Goal: Task Accomplishment & Management: Complete application form

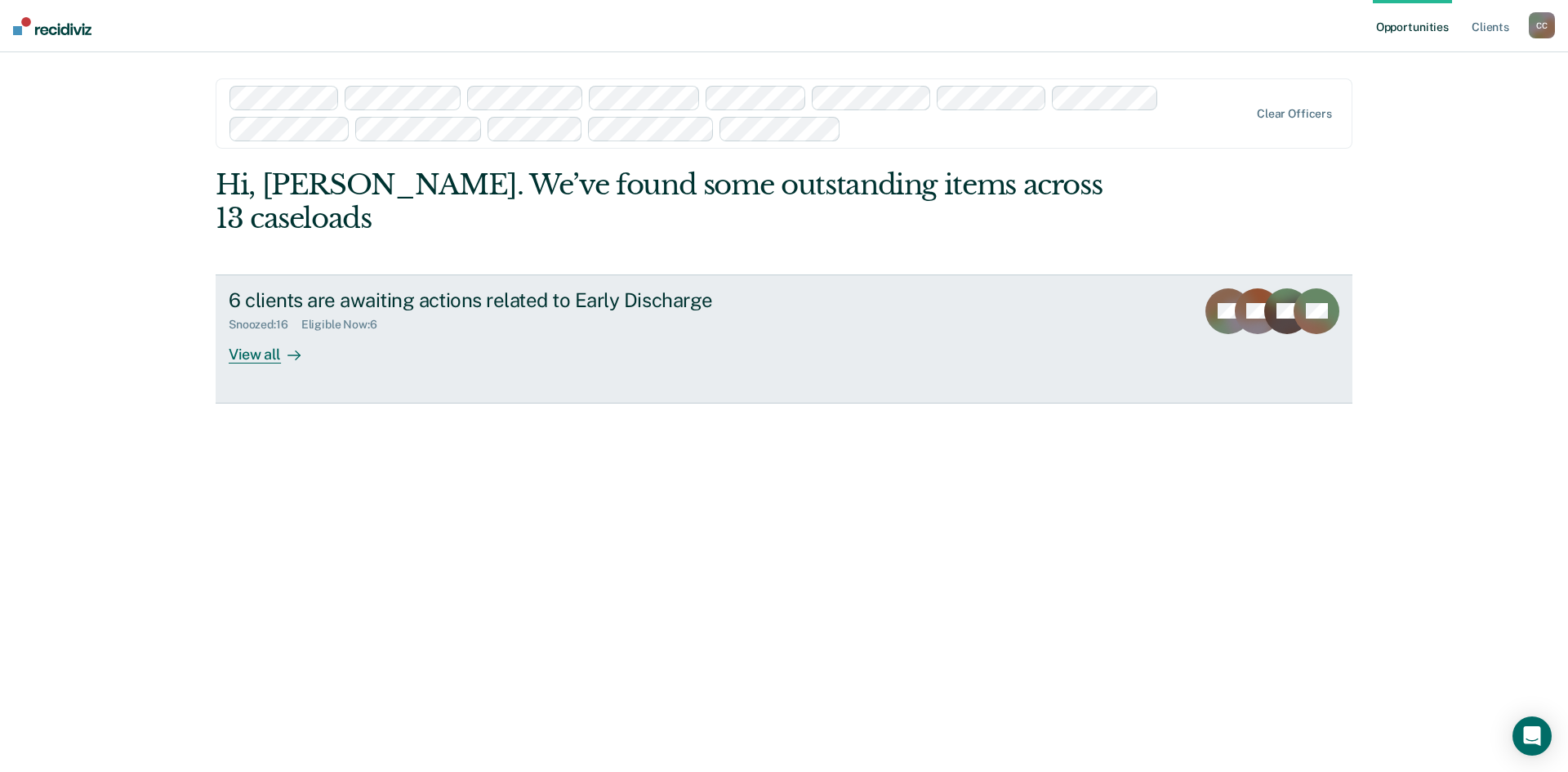
click at [246, 350] on div "View all" at bounding box center [275, 347] width 92 height 31
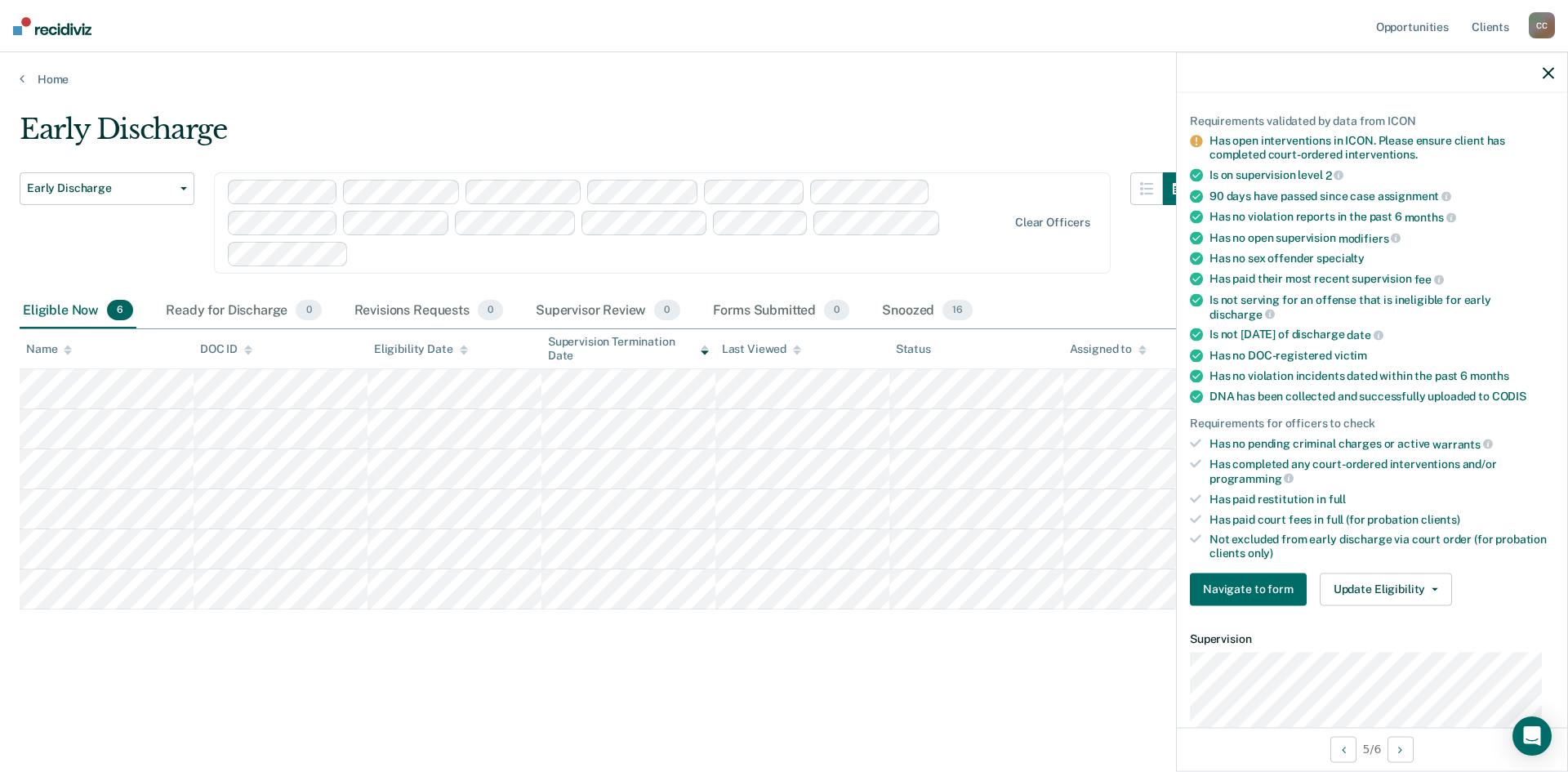
scroll to position [50, 0]
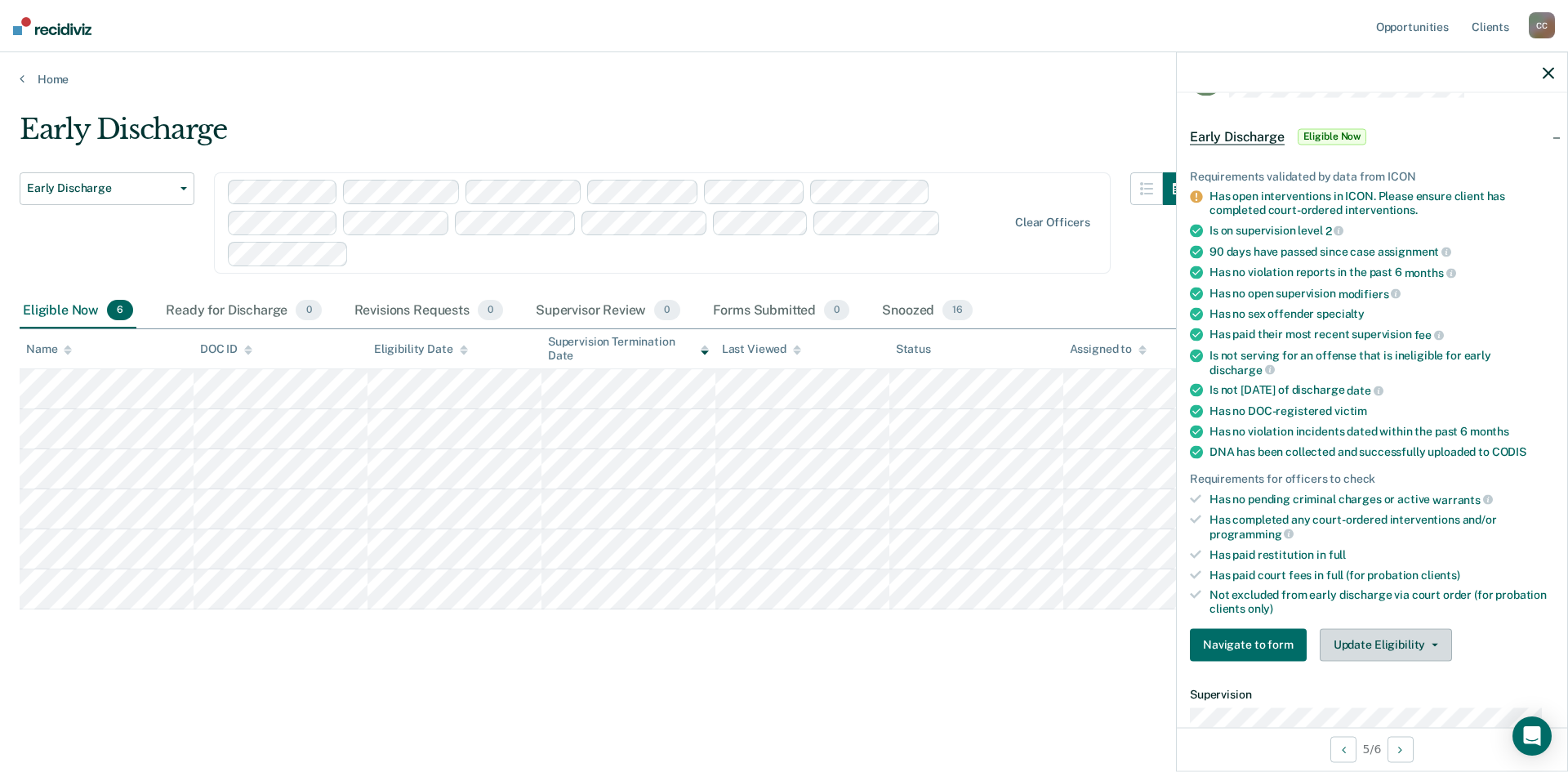
click at [1388, 645] on button "Update Eligibility" at bounding box center [1386, 644] width 132 height 32
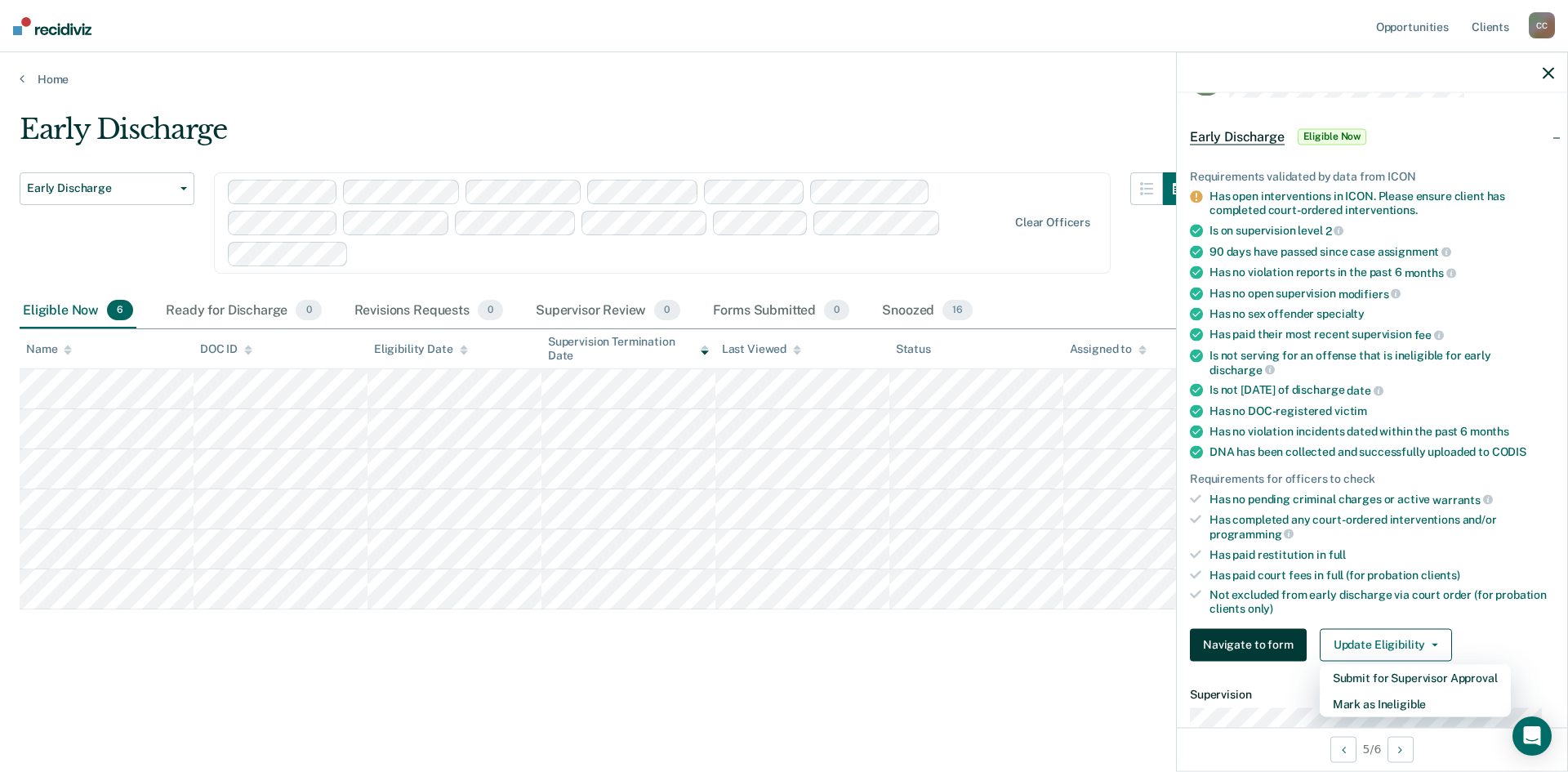
click at [1238, 645] on button "Navigate to form" at bounding box center [1249, 644] width 117 height 32
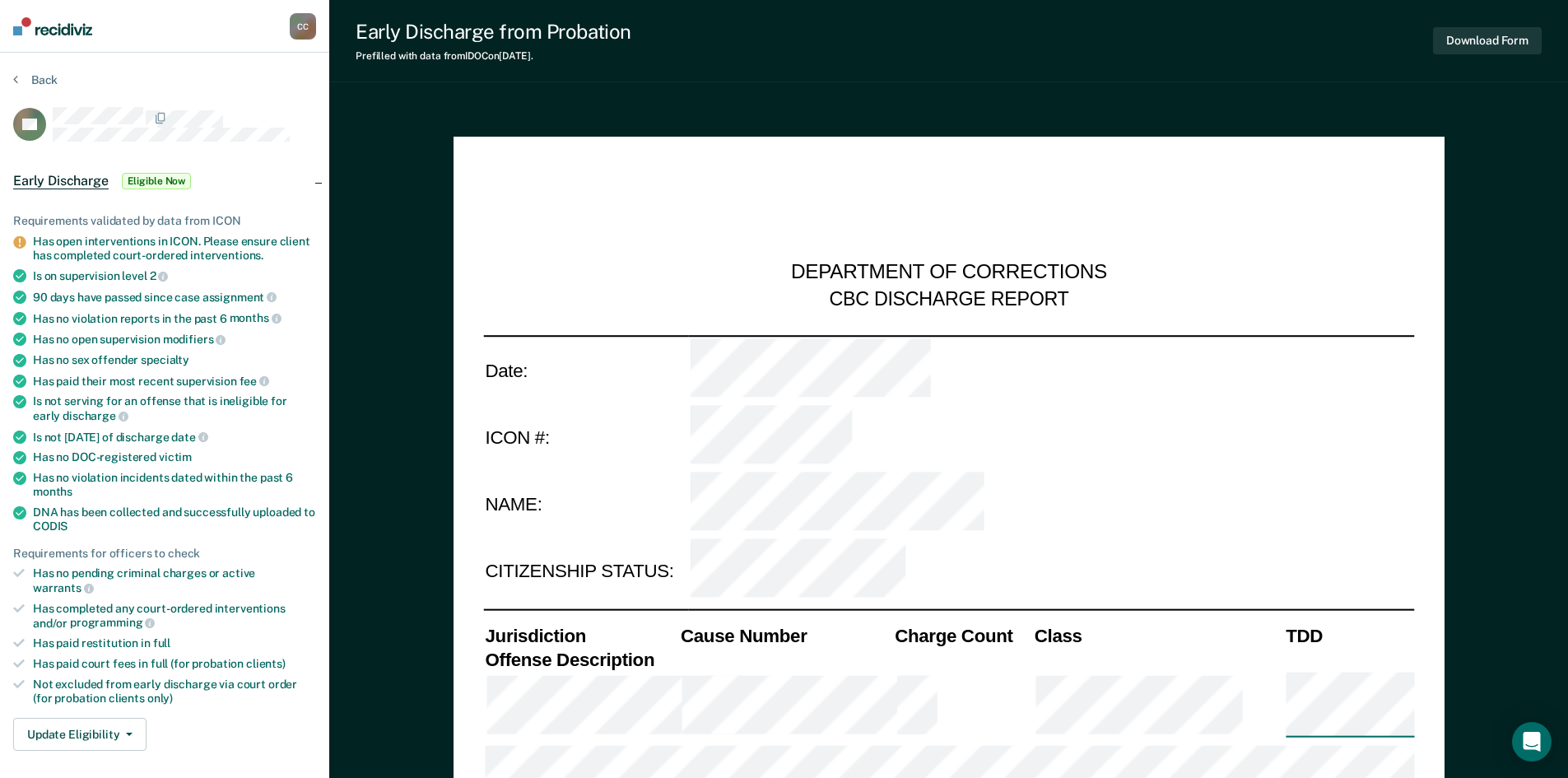
type textarea "x"
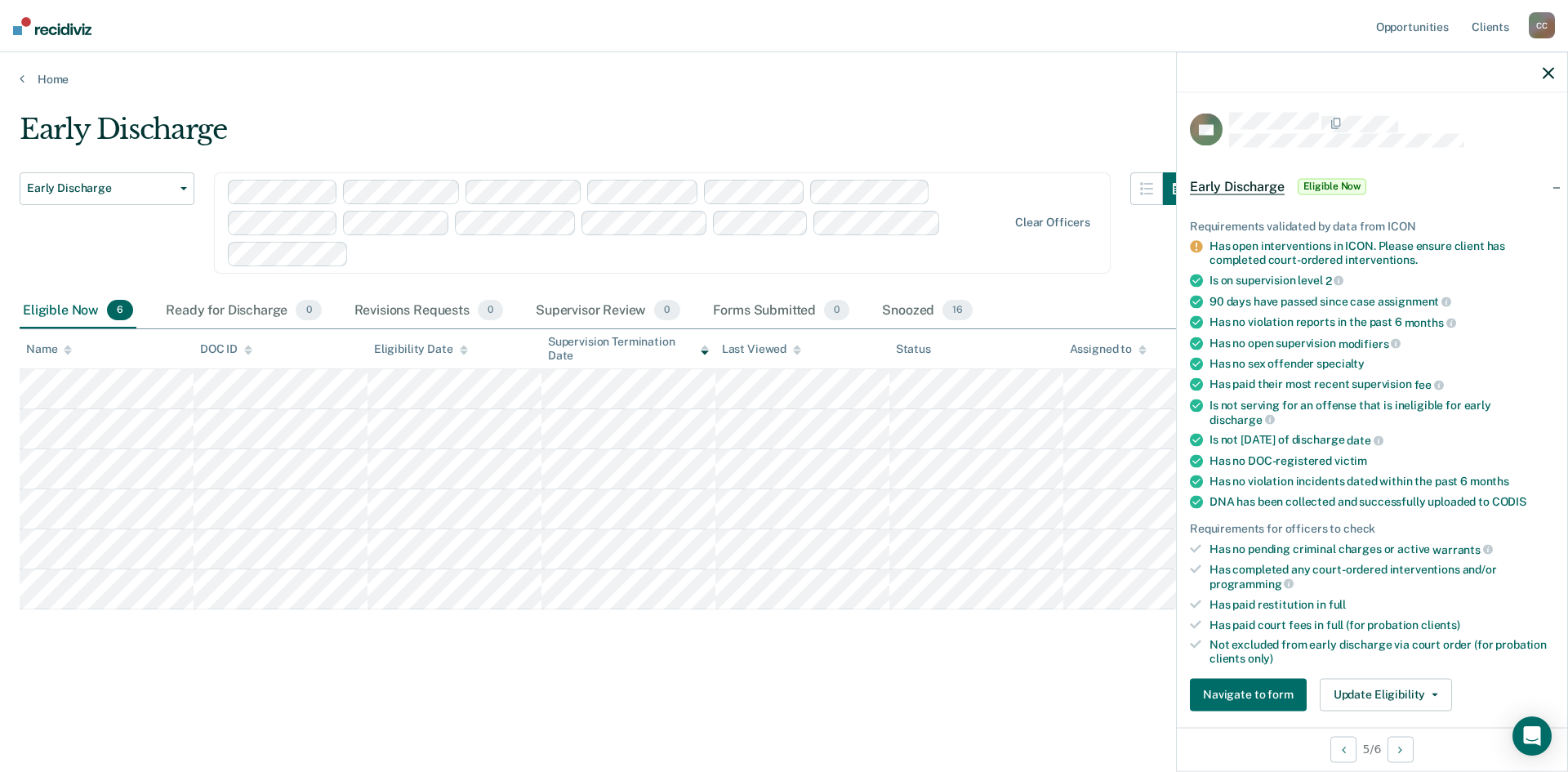
click at [1330, 186] on span "Eligible Now" at bounding box center [1333, 186] width 70 height 16
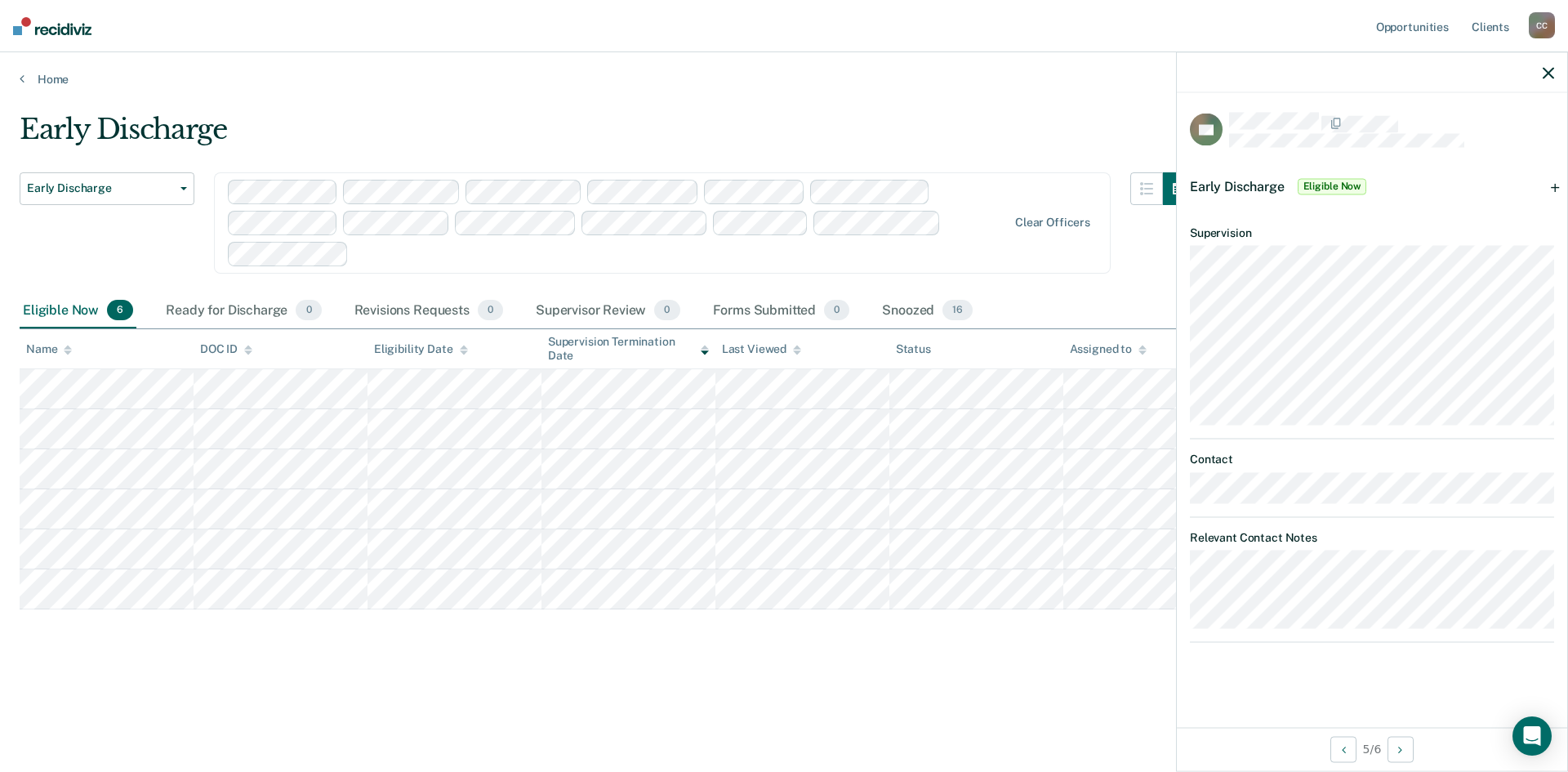
click at [1552, 65] on div at bounding box center [1373, 72] width 391 height 41
click at [1546, 70] on icon "button" at bounding box center [1549, 72] width 11 height 11
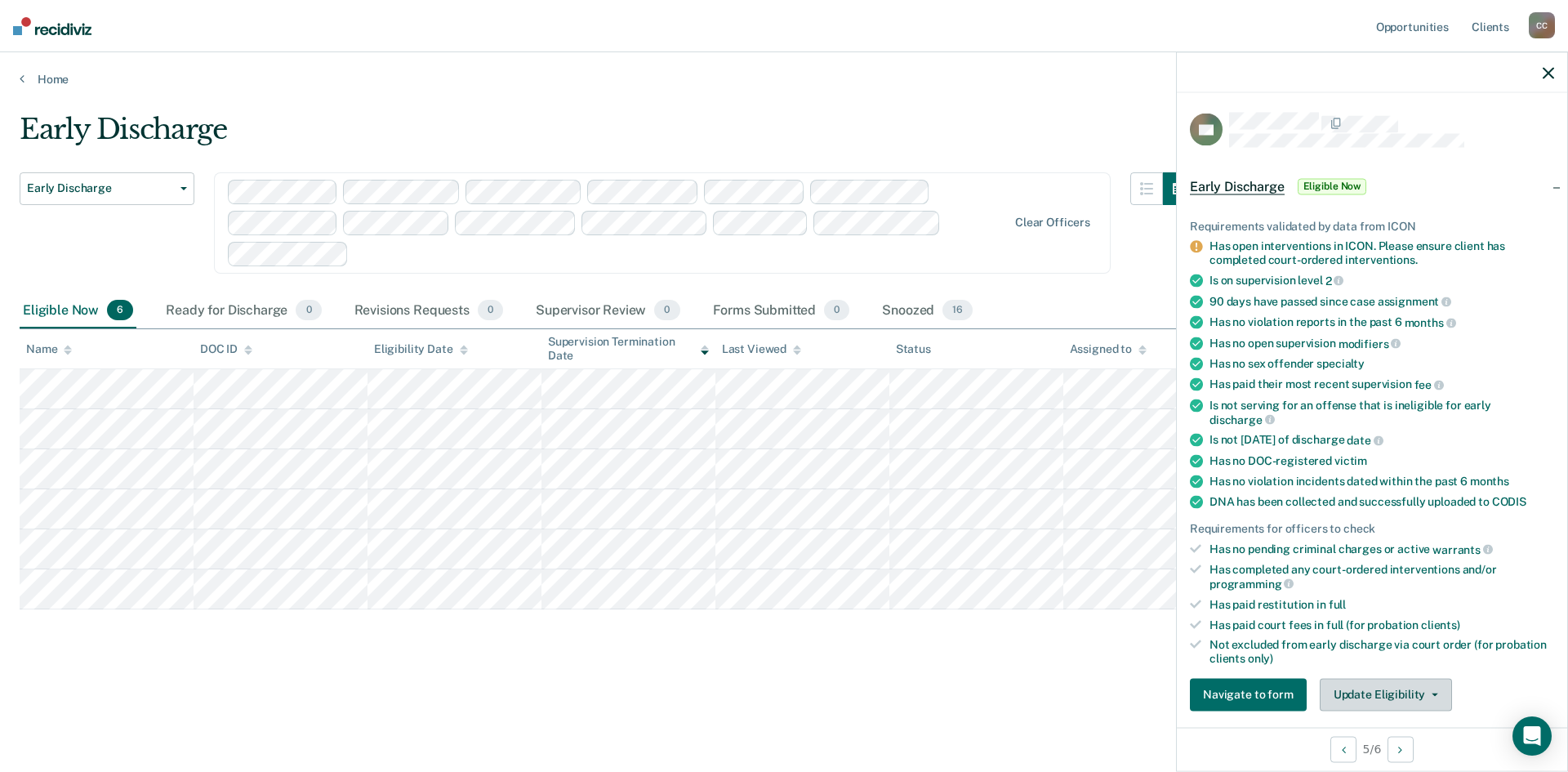
click at [1428, 686] on button "Update Eligibility" at bounding box center [1386, 694] width 132 height 32
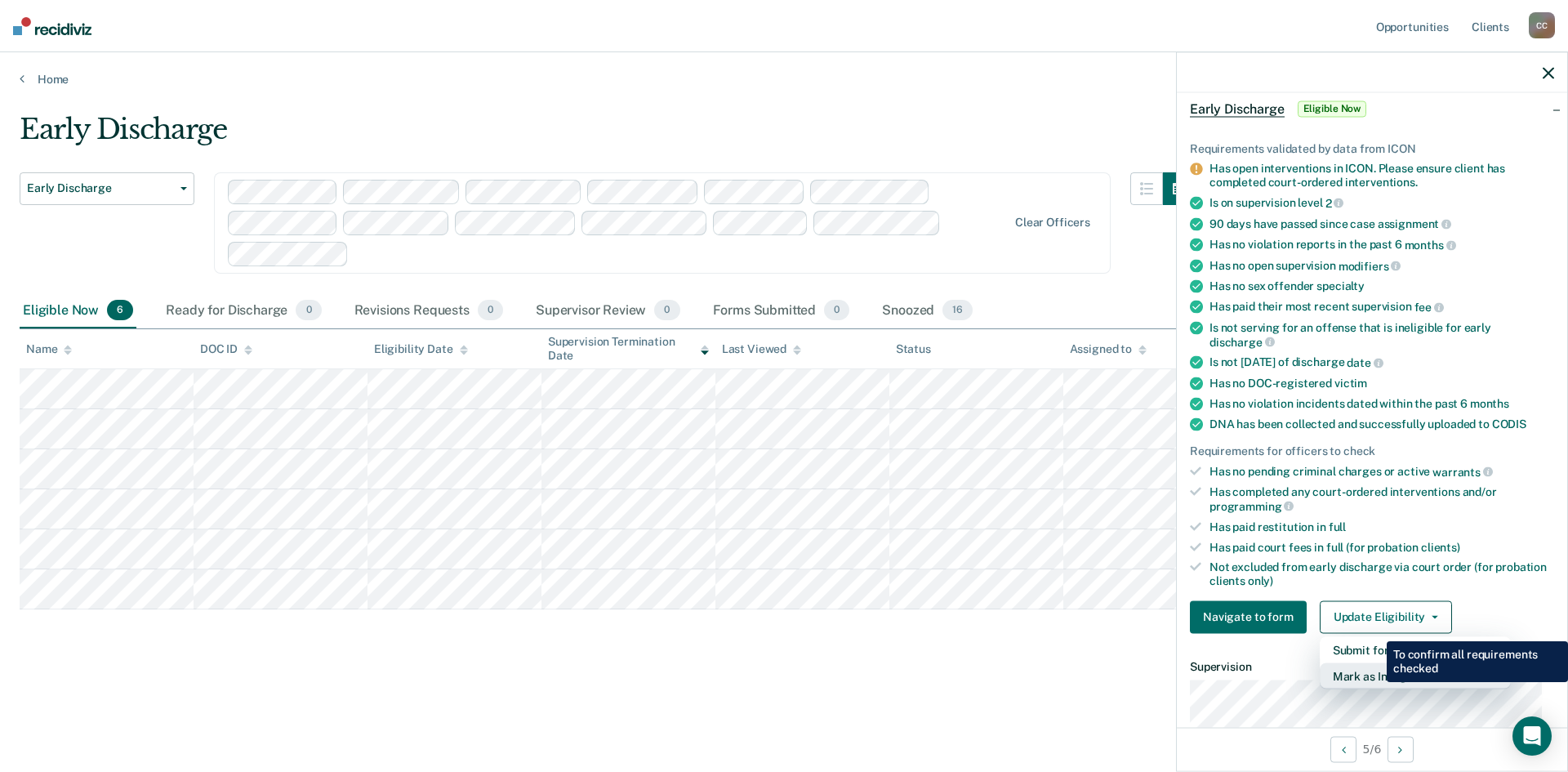
scroll to position [256, 0]
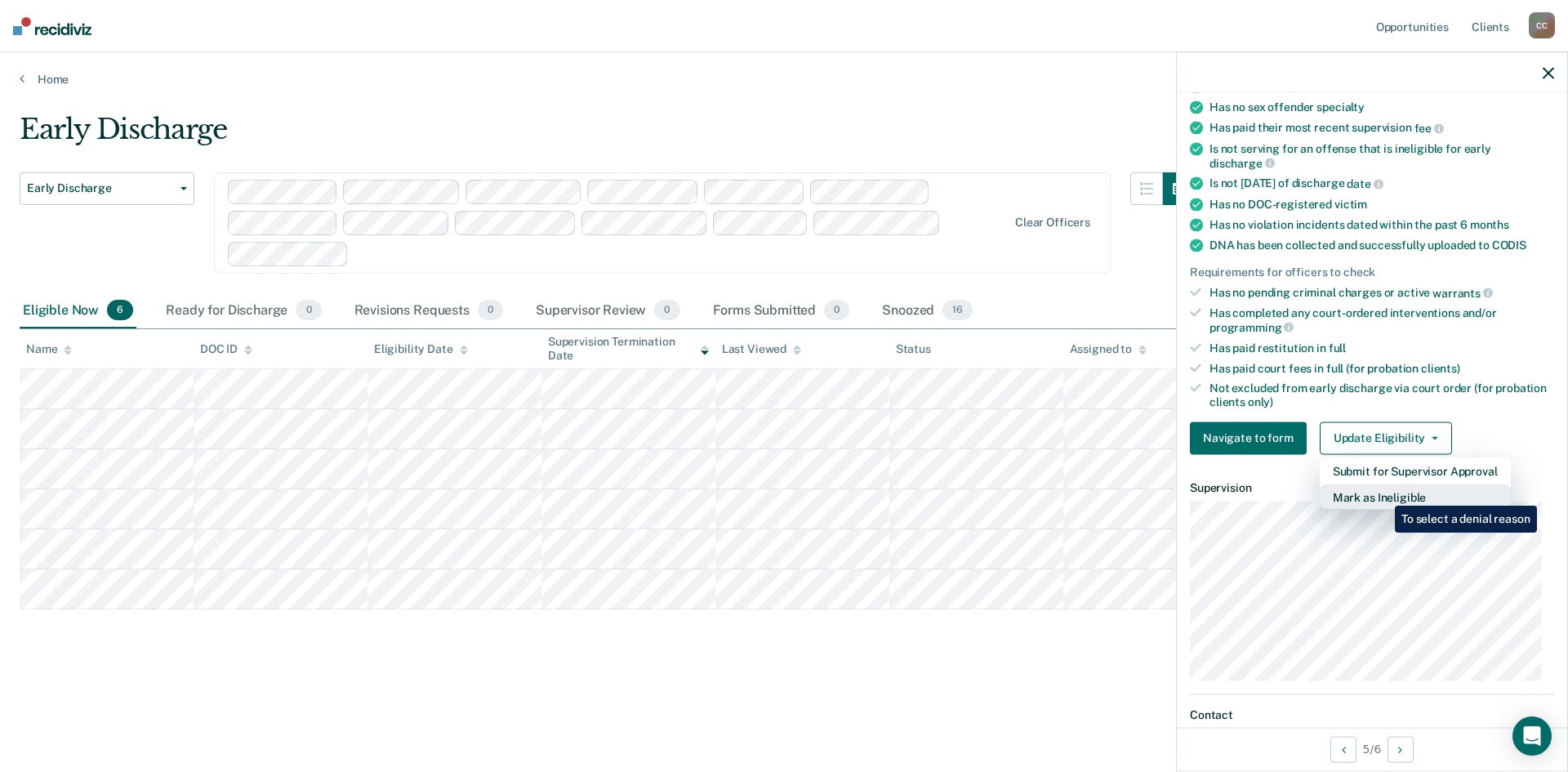
click at [1383, 494] on button "Mark as Ineligible" at bounding box center [1415, 496] width 192 height 26
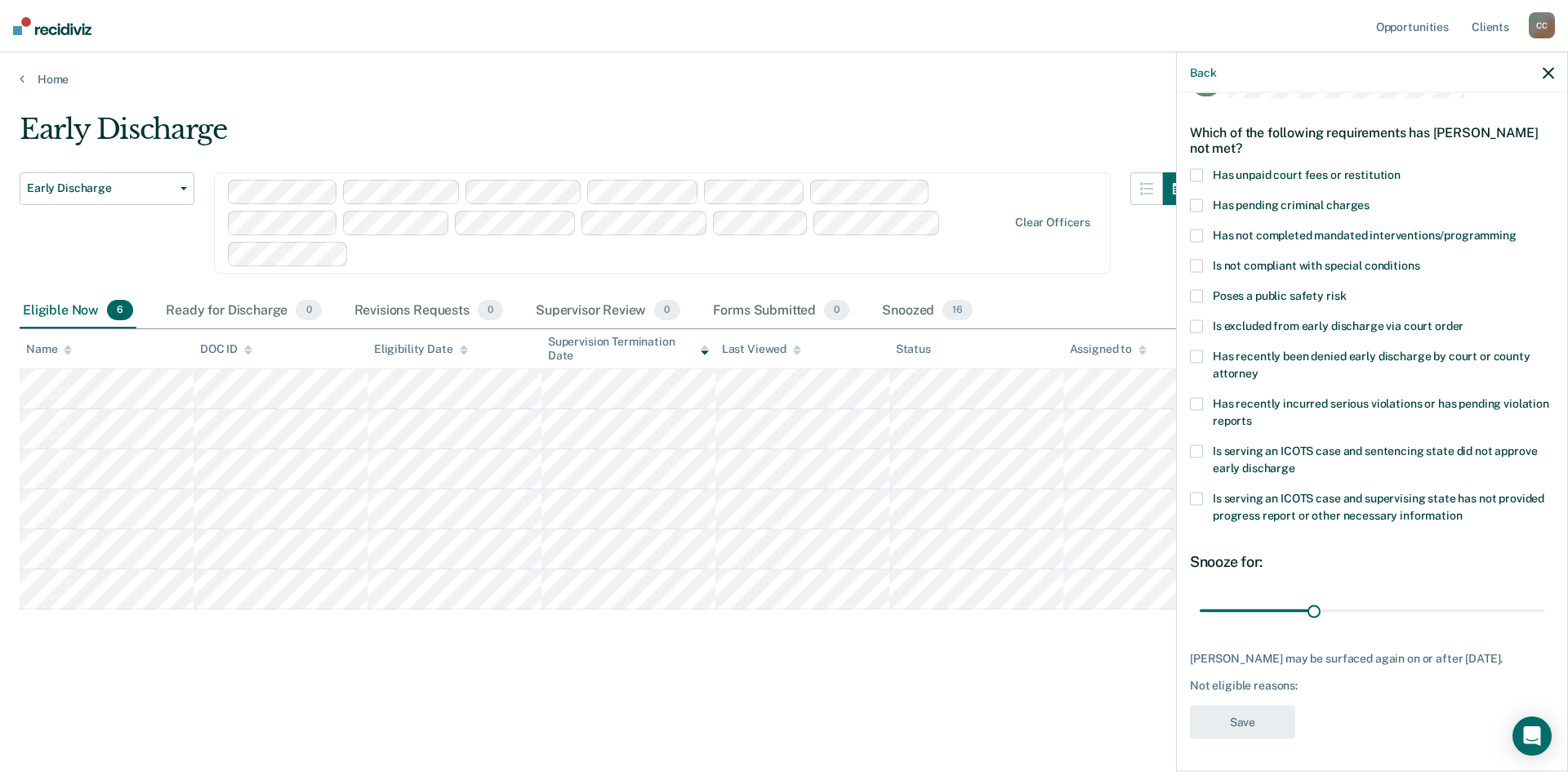
scroll to position [48, 0]
drag, startPoint x: 1310, startPoint y: 609, endPoint x: 1538, endPoint y: 614, distance: 228.1
type input "90"
click at [1538, 614] on input "range" at bounding box center [1373, 612] width 345 height 29
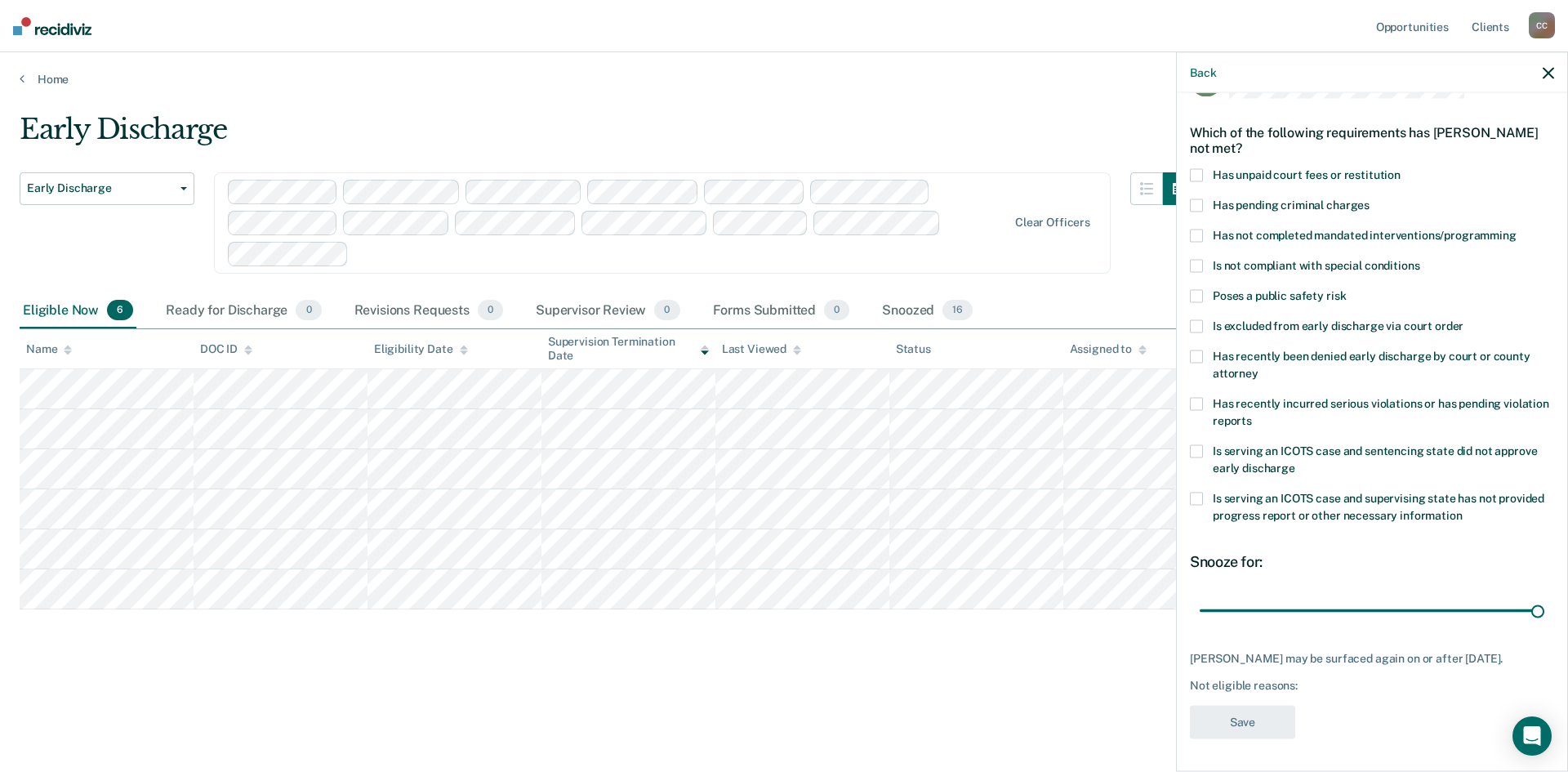
click at [1202, 259] on span at bounding box center [1197, 266] width 13 height 13
click at [1419, 259] on input "Is not compliant with special conditions" at bounding box center [1419, 259] width 0 height 0
click at [1240, 720] on button "Save" at bounding box center [1243, 721] width 106 height 33
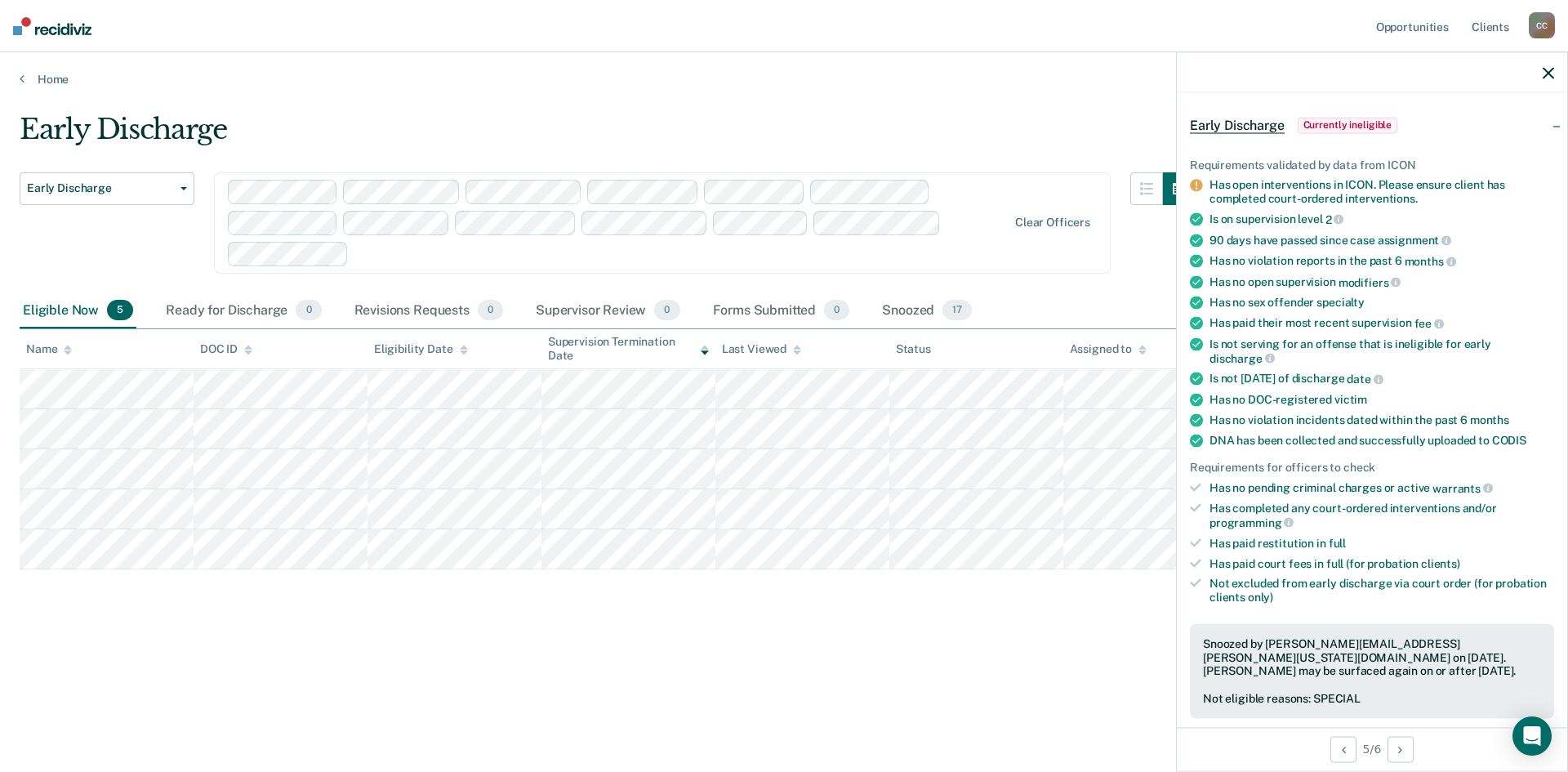
click at [1548, 70] on icon "button" at bounding box center [1549, 72] width 11 height 11
